Goal: Browse casually

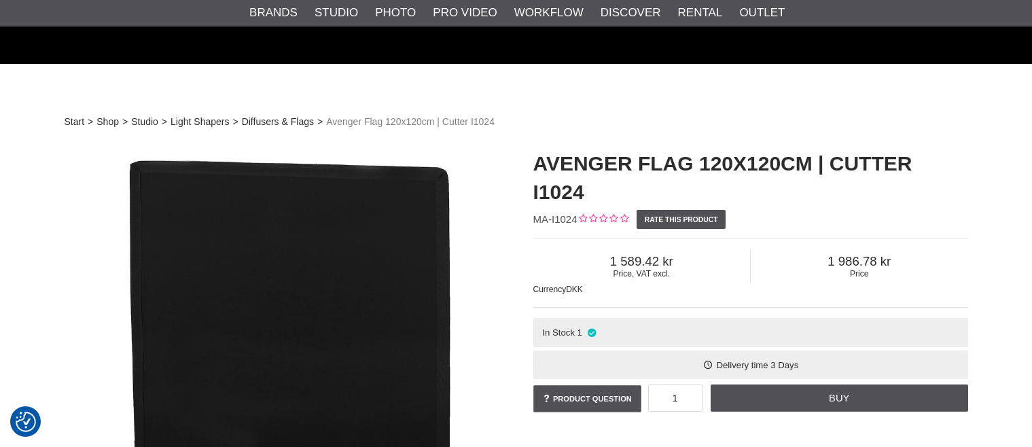
scroll to position [340, 0]
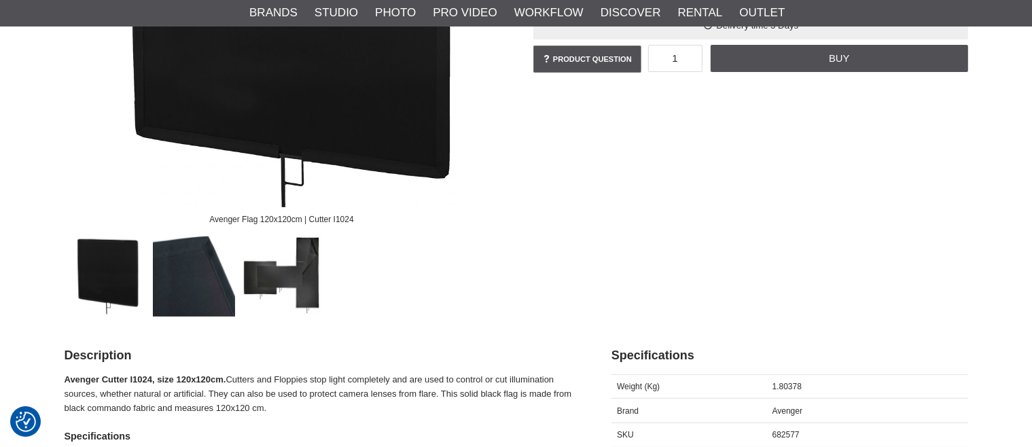
click at [300, 289] on img at bounding box center [281, 275] width 82 height 82
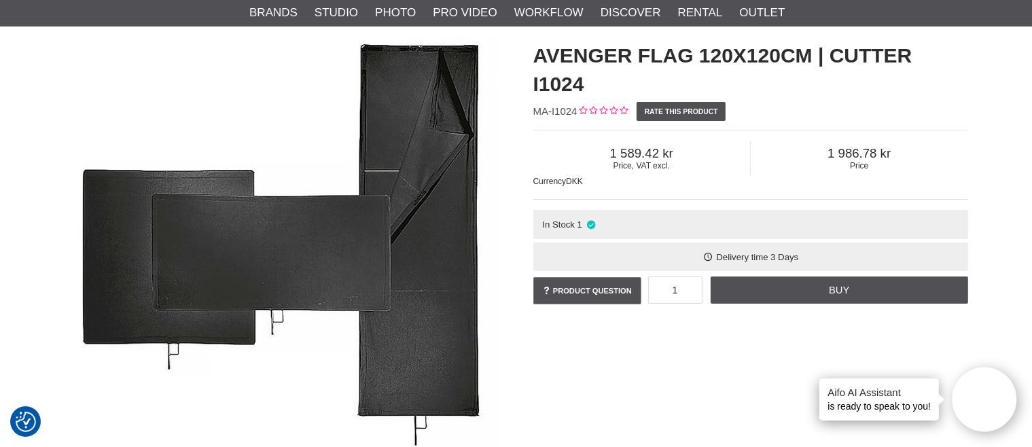
scroll to position [0, 0]
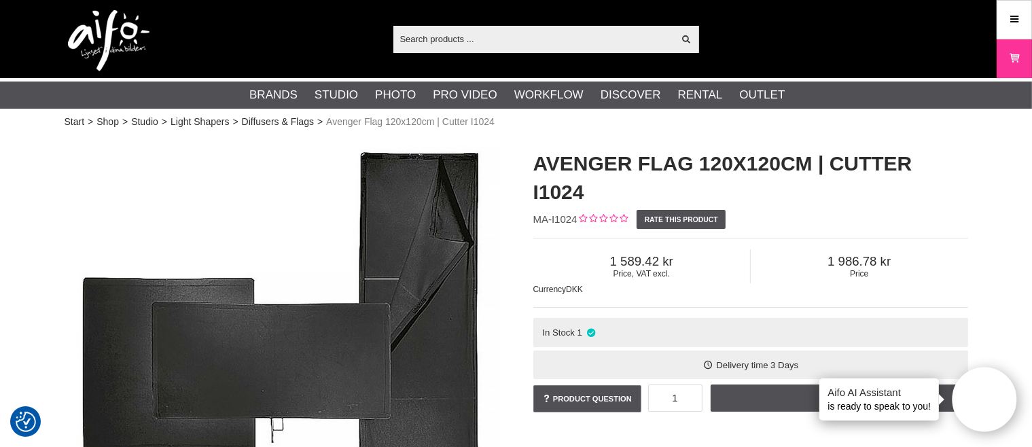
click at [443, 44] on input "text" at bounding box center [533, 39] width 281 height 20
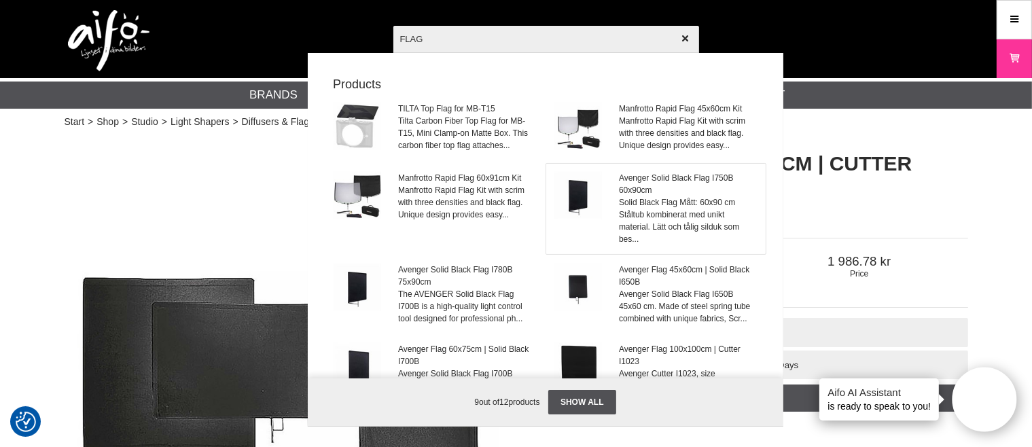
type input "FLAG"
click at [641, 221] on span "Solid Black Flag Mått: 60x90 cm Ståltub kombinerat med unikt material. Lätt och…" at bounding box center [688, 220] width 138 height 49
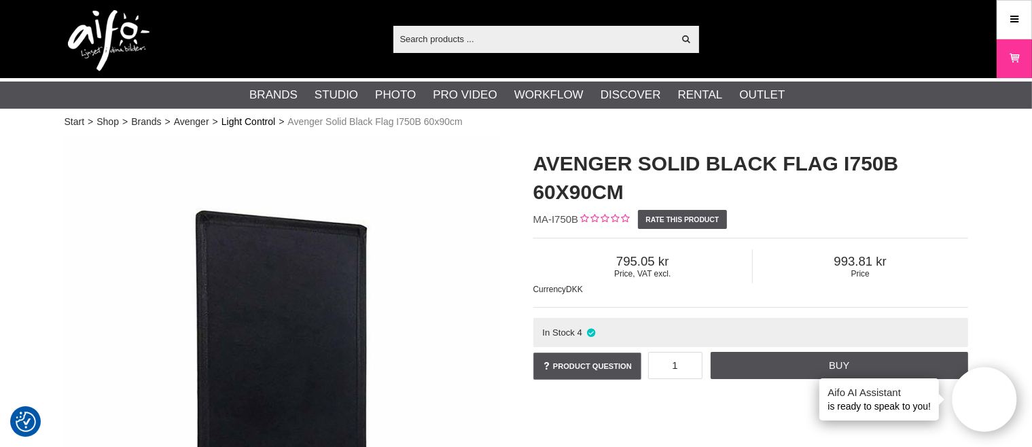
click at [264, 120] on link "Light Control" at bounding box center [248, 122] width 54 height 14
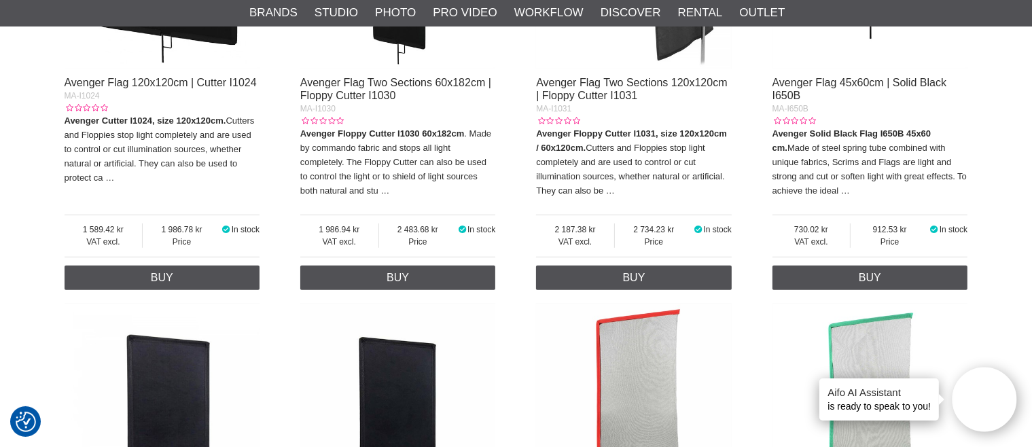
scroll to position [883, 0]
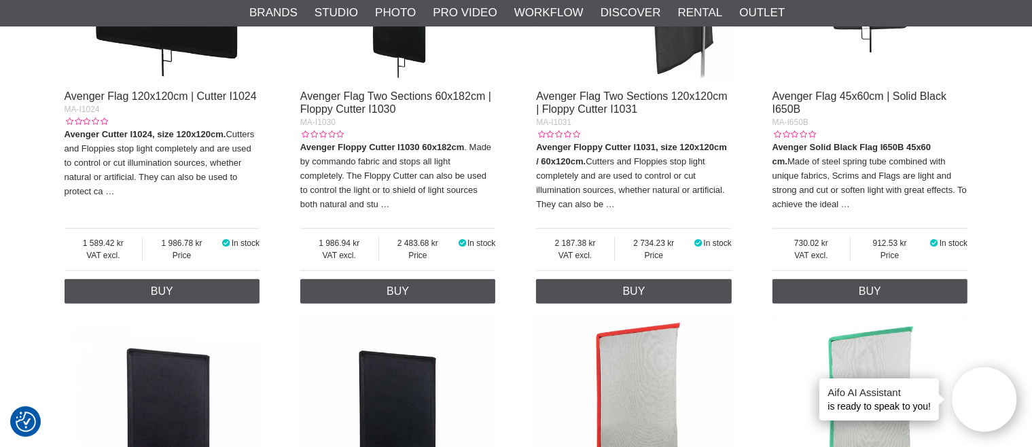
click at [24, 234] on div "Start > Shop > Brands > Avenger > Light Control Butterfly System & Flags Our ra…" at bounding box center [516, 261] width 1032 height 2025
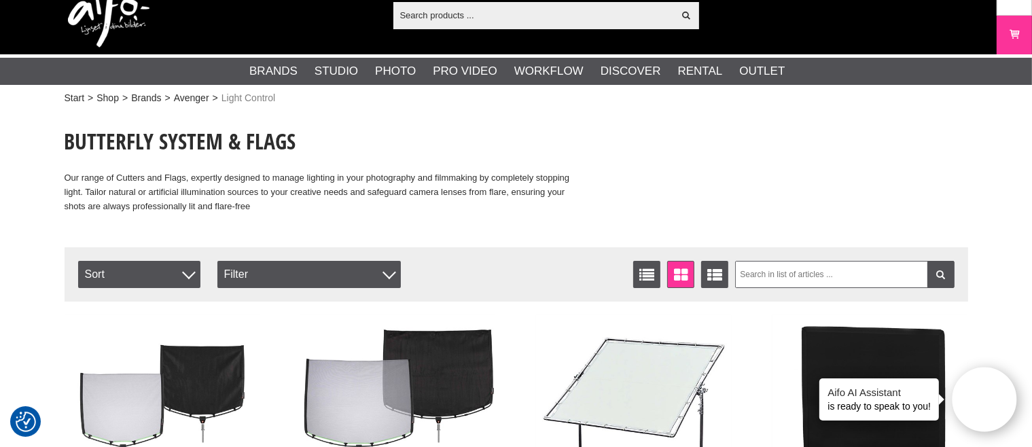
scroll to position [0, 0]
